Goal: Task Accomplishment & Management: Use online tool/utility

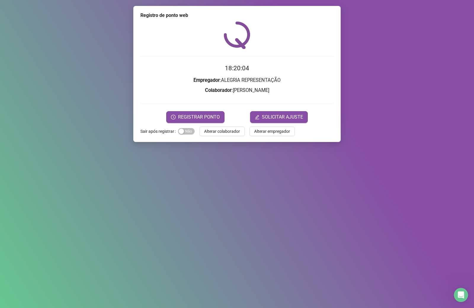
click at [236, 67] on time "18:20:04" at bounding box center [237, 68] width 24 height 7
click at [231, 84] on h3 "Empregador : ALEGRIA REPRESENTAÇÃO" at bounding box center [236, 80] width 193 height 8
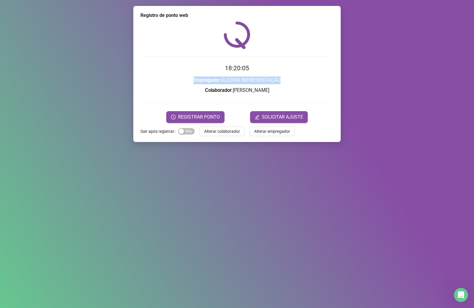
click at [231, 84] on h3 "Empregador : ALEGRIA REPRESENTAÇÃO" at bounding box center [236, 80] width 193 height 8
click at [232, 123] on div "Registro de ponto web 18:20:05 Empregador : ALEGRIA REPRESENTAÇÃO Colaborador :…" at bounding box center [236, 74] width 207 height 136
click at [246, 83] on h3 "Empregador : ALEGRIA REPRESENTAÇÃO" at bounding box center [236, 80] width 193 height 8
